Goal: Task Accomplishment & Management: Manage account settings

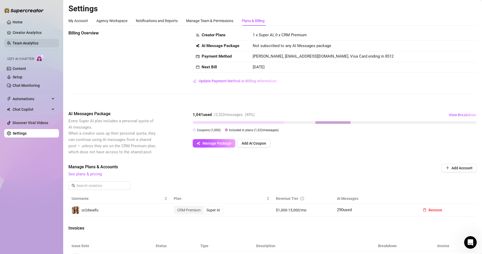
click at [25, 42] on link "Team Analytics" at bounding box center [26, 43] width 26 height 4
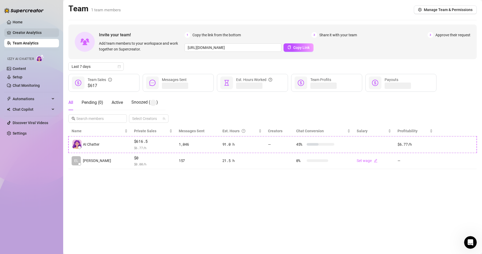
click at [27, 35] on link "Creator Analytics" at bounding box center [34, 32] width 42 height 8
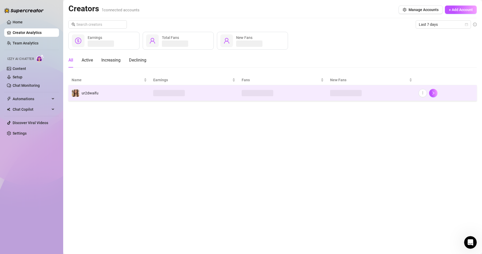
click at [136, 90] on td "ur2dwaifu" at bounding box center [109, 93] width 82 height 16
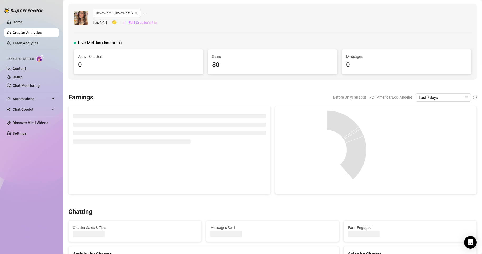
click at [149, 26] on button "Edit Creator's Bio" at bounding box center [139, 22] width 35 height 8
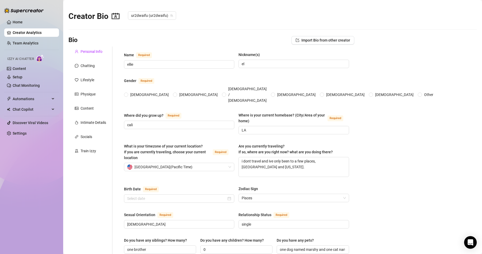
radio input "true"
type input "[DATE]"
click at [23, 20] on link "Home" at bounding box center [18, 22] width 10 height 4
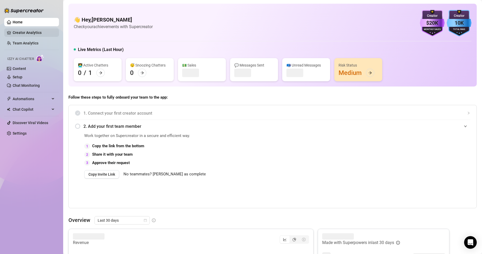
click at [48, 31] on link "Creator Analytics" at bounding box center [34, 32] width 42 height 8
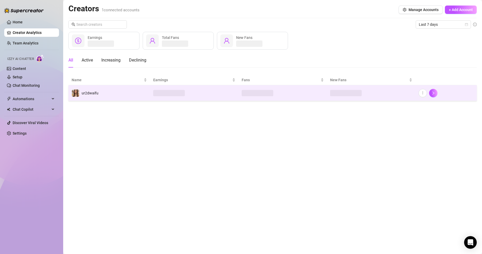
click at [119, 99] on td "ur2dwaifu" at bounding box center [109, 93] width 82 height 16
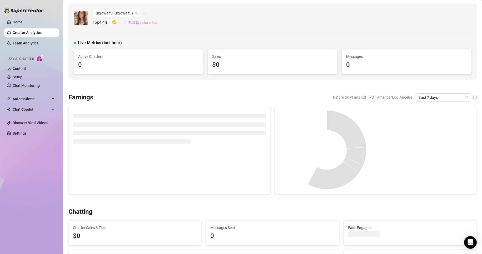
click at [152, 26] on button "Edit Creator's Bio" at bounding box center [139, 22] width 35 height 8
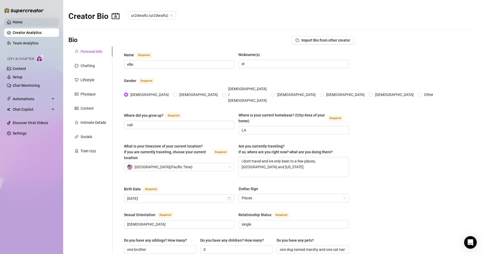
click at [16, 24] on link "Home" at bounding box center [18, 22] width 10 height 4
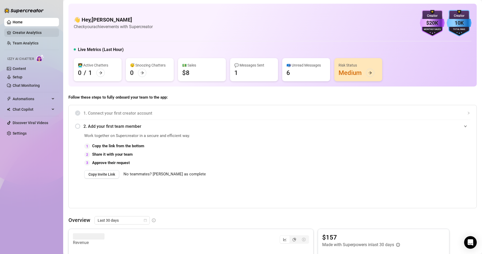
click at [50, 31] on link "Creator Analytics" at bounding box center [34, 32] width 42 height 8
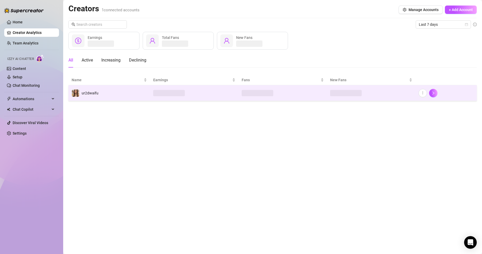
click at [191, 95] on td at bounding box center [194, 93] width 88 height 16
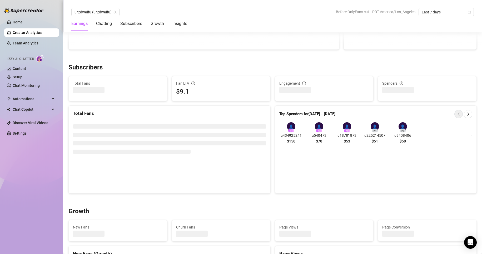
scroll to position [158, 0]
